Goal: Task Accomplishment & Management: Use online tool/utility

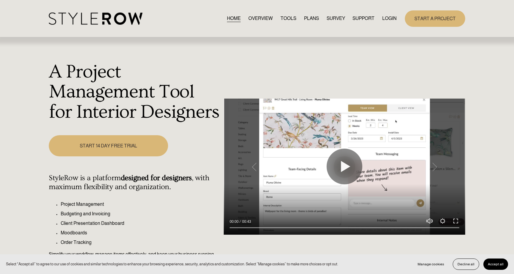
click at [391, 17] on link "LOGIN" at bounding box center [389, 19] width 14 height 8
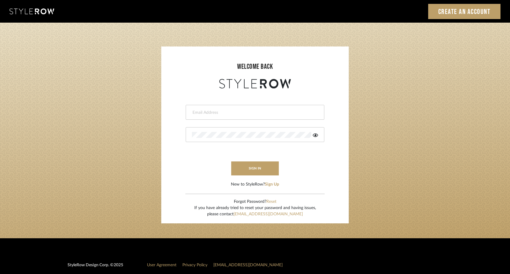
click at [268, 115] on input "email" at bounding box center [254, 113] width 125 height 6
type input "steph@studio-reneau.com"
click at [247, 171] on button "sign in" at bounding box center [255, 168] width 48 height 14
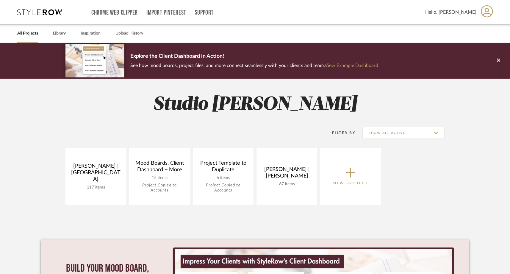
click at [349, 172] on icon at bounding box center [351, 173] width 10 height 10
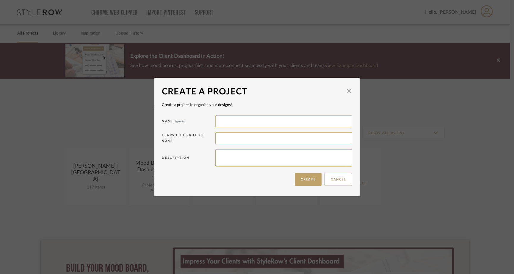
click at [232, 121] on input at bounding box center [283, 121] width 137 height 12
type input "B"
paste input "[PERSON_NAME]"
type input "[PERSON_NAME] Residence"
click at [305, 180] on button "Create" at bounding box center [308, 179] width 27 height 13
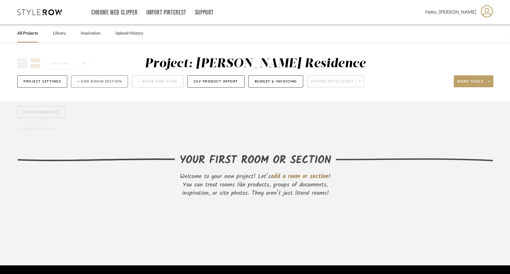
click at [86, 82] on button "+ Add Room/Section" at bounding box center [99, 81] width 57 height 12
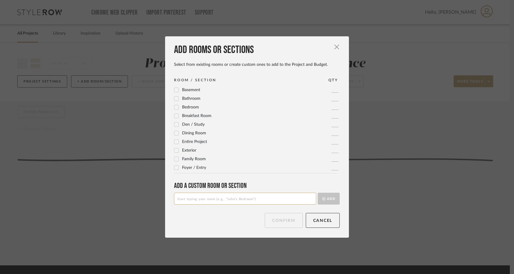
click at [192, 202] on input at bounding box center [245, 199] width 142 height 12
type input "Primary Bedroom"
click at [334, 201] on button "Add" at bounding box center [329, 199] width 22 height 12
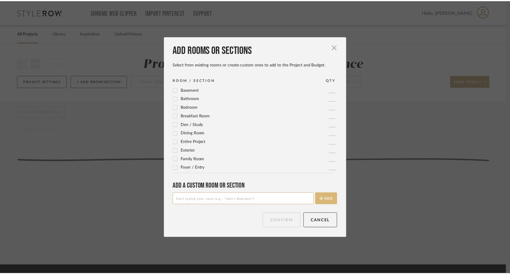
scroll to position [198, 0]
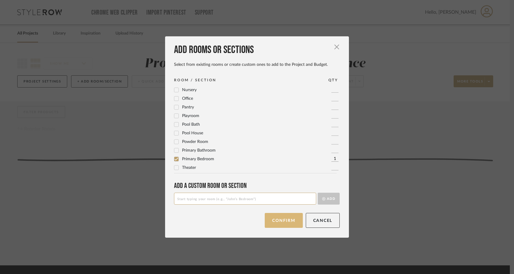
click at [282, 223] on button "Confirm" at bounding box center [284, 220] width 38 height 15
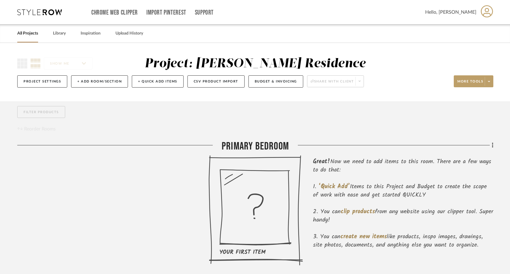
scroll to position [46, 0]
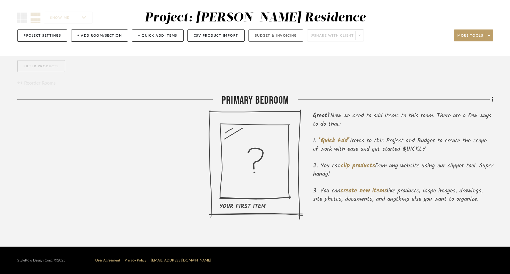
click at [278, 34] on button "Budget & Invoicing" at bounding box center [275, 35] width 55 height 12
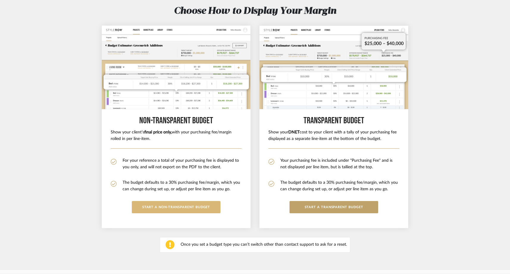
click at [198, 212] on button "START A Non-Transparent BUDGET" at bounding box center [176, 207] width 89 height 12
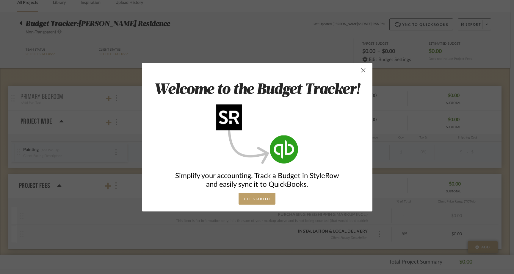
click at [363, 70] on span "button" at bounding box center [364, 70] width 12 height 12
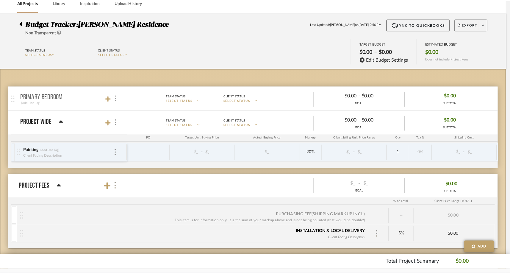
scroll to position [31, 0]
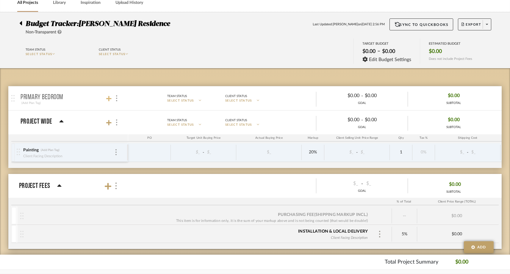
click at [108, 99] on icon at bounding box center [108, 99] width 5 height 6
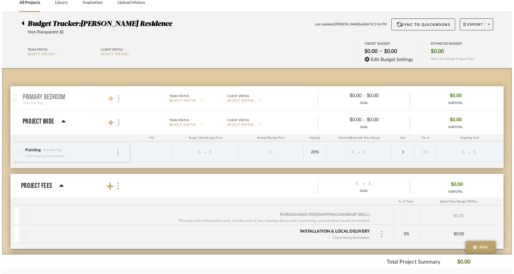
scroll to position [0, 0]
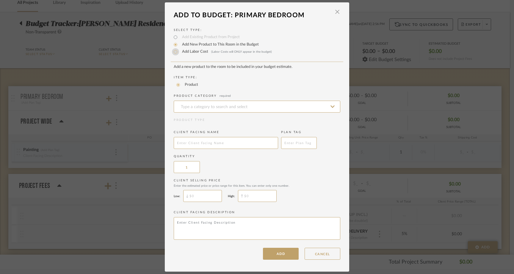
click at [176, 53] on input "Add Labor Cost (Labor Costs will ONLY appear in the budget)" at bounding box center [175, 51] width 7 height 7
radio input "true"
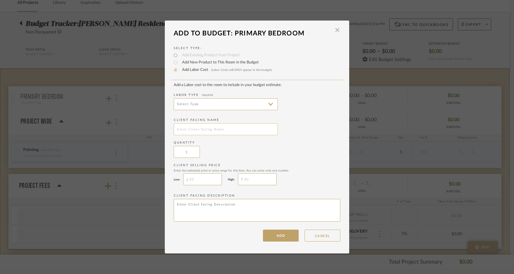
click at [187, 129] on input "text" at bounding box center [226, 129] width 104 height 12
type input "D"
type input "Canopy Bed Fabrication"
click at [230, 158] on add-labor-cost "Add a Labor cost to the room to include in your budget estimate. Labor Type req…" at bounding box center [257, 153] width 167 height 141
click at [268, 236] on button "ADD" at bounding box center [281, 235] width 36 height 12
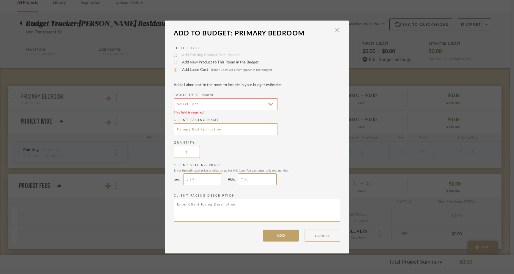
click at [204, 105] on input at bounding box center [226, 104] width 104 height 12
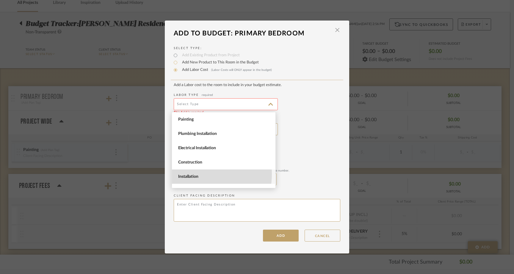
click at [190, 174] on span "Installation" at bounding box center [224, 176] width 104 height 14
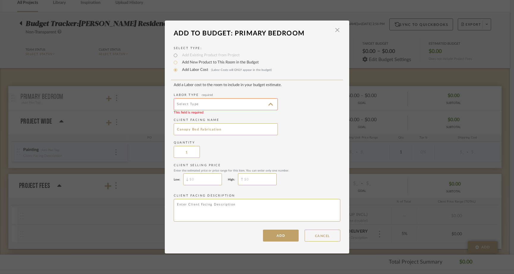
type input "Installation"
click at [280, 234] on button "ADD" at bounding box center [281, 235] width 36 height 12
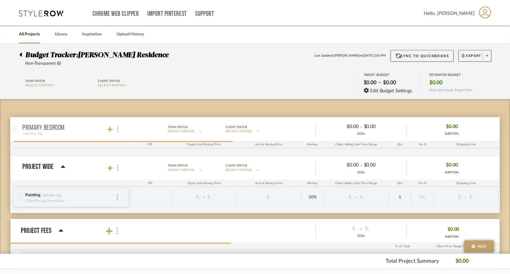
scroll to position [31, 0]
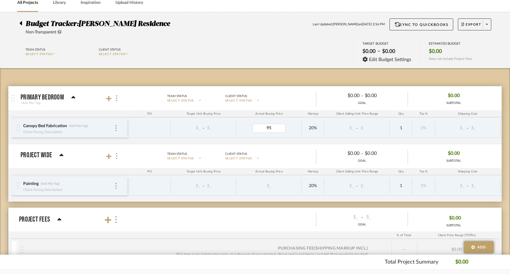
type input "959"
click at [301, 138] on div "Canopy Bed Fabrication (Add Plan Tag) Client Facing Description $_ - $_ $959.00…" at bounding box center [318, 131] width 615 height 25
type input "8.875"
click at [418, 140] on div "Canopy Bed Fabrication (Add Plan Tag) Client Facing Description $_ - $_ $959.00…" at bounding box center [318, 131] width 615 height 25
click at [68, 125] on div "Canopy Bed Fabrication (Add Plan Tag)" at bounding box center [69, 126] width 92 height 6
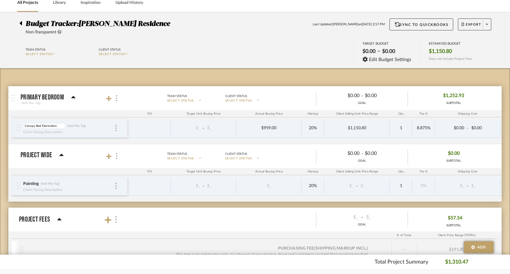
scroll to position [0, 0]
type input "Canopy Bed Fabrication l"
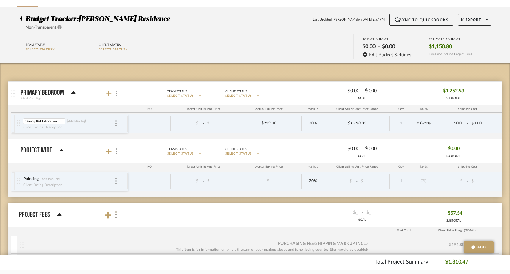
scroll to position [0, 1]
type input "Canopy Bed Fabrication Labor"
click at [53, 136] on div "Canopy Bed Fabrication Labor Canopy Bed Fabrication Labor (Add Plan Tag) Client…" at bounding box center [318, 126] width 615 height 25
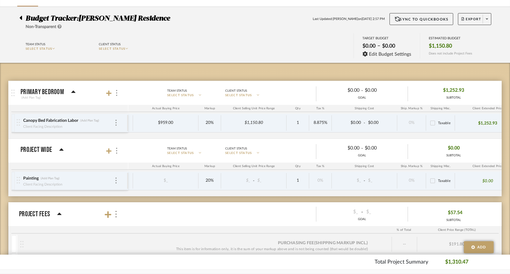
scroll to position [0, 101]
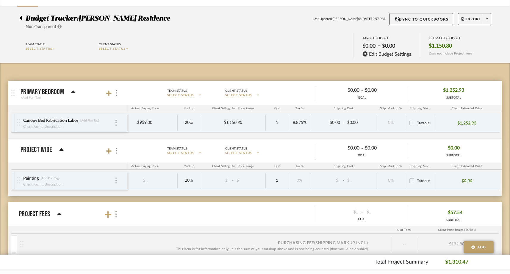
click at [337, 135] on div "Canopy Bed Fabrication Labor (Add Plan Tag) Client Facing Description $_ - $_ $…" at bounding box center [194, 126] width 615 height 25
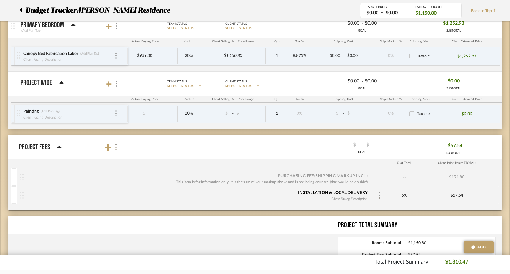
scroll to position [101, 0]
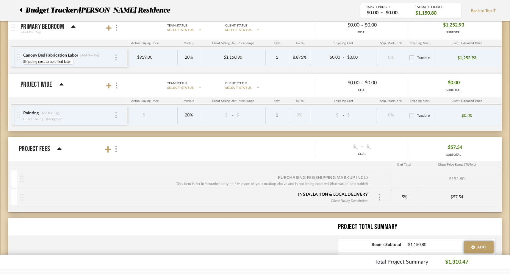
type input "Shipping cost to be billed later"
click at [24, 71] on div "Canopy Bed Fabrication Labor (Add Plan Tag) Shipping cost to be billed later $_…" at bounding box center [194, 61] width 615 height 25
click at [135, 74] on mat-expansion-panel-header "Project Wide Team Status SELECT STATUS Client Status SELECT STATUS $0.00 - $0.0…" at bounding box center [254, 85] width 493 height 24
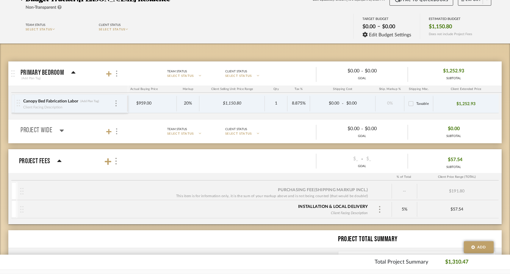
scroll to position [55, 0]
click at [350, 207] on div "Installation & Local Delivery" at bounding box center [333, 207] width 70 height 6
click at [352, 207] on div "Installation & Local Delivery" at bounding box center [333, 207] width 70 height 6
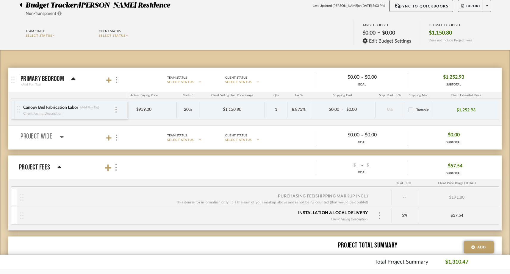
scroll to position [46, 0]
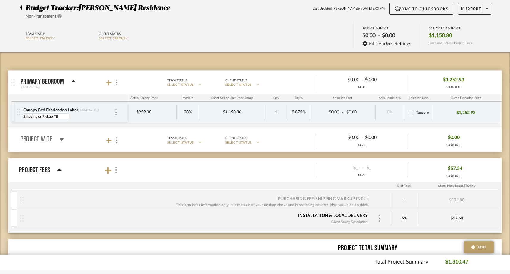
type input "Shipping or Pickup TBD"
click at [38, 124] on div "Canopy Bed Fabrication Labor (Add Plan Tag) Shipping or Pickup TBD Shipping or …" at bounding box center [193, 115] width 615 height 25
click at [47, 125] on div "Canopy Bed Fabrication Labor (Add Plan Tag) Shipping or Pickup TBD $_ - $_ $959…" at bounding box center [193, 115] width 615 height 25
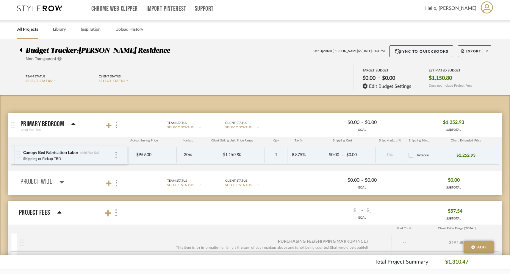
scroll to position [0, 0]
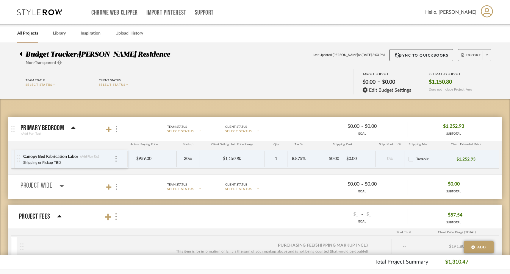
click at [486, 56] on span at bounding box center [487, 55] width 8 height 9
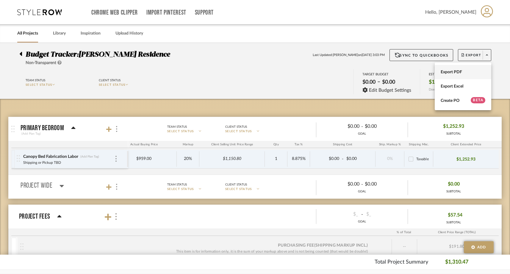
click at [467, 74] on span "Export PDF" at bounding box center [463, 72] width 45 height 5
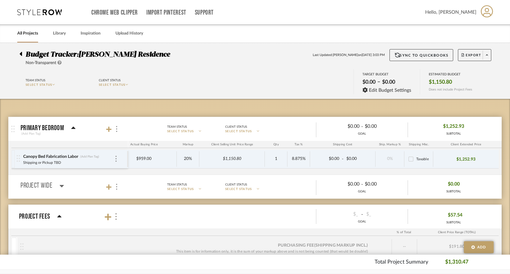
scroll to position [0, 81]
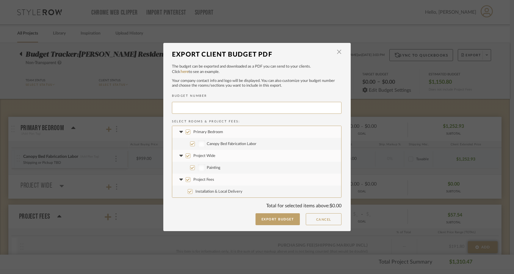
type input "BONVOU-001"
click at [186, 156] on input "Project Wide" at bounding box center [188, 155] width 5 height 5
checkbox input "false"
click at [186, 181] on input "Project Fees" at bounding box center [188, 179] width 5 height 5
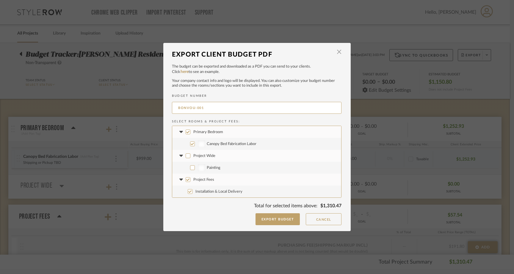
checkbox input "false"
click at [266, 222] on button "Export Budget" at bounding box center [278, 219] width 45 height 12
